Goal: Download file/media

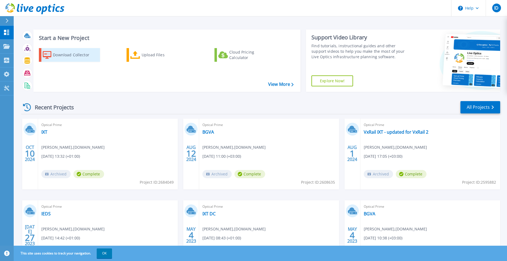
click at [56, 55] on div "Download Collector" at bounding box center [75, 55] width 44 height 11
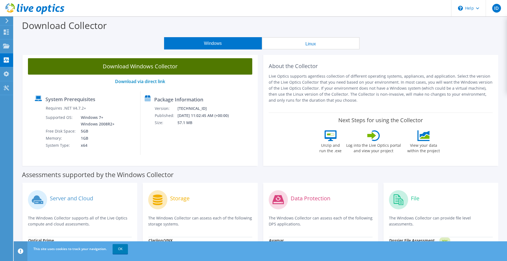
click at [131, 65] on link "Download Windows Collector" at bounding box center [140, 66] width 224 height 16
